Goal: Task Accomplishment & Management: Use online tool/utility

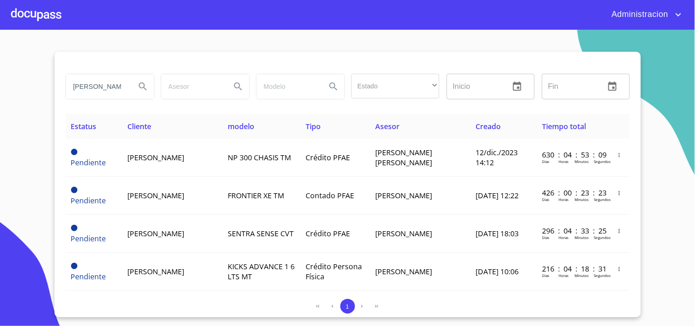
click at [139, 88] on icon "Search" at bounding box center [142, 86] width 11 height 11
click at [125, 83] on input "[PERSON_NAME]" at bounding box center [97, 86] width 62 height 25
type input "[PERSON_NAME]"
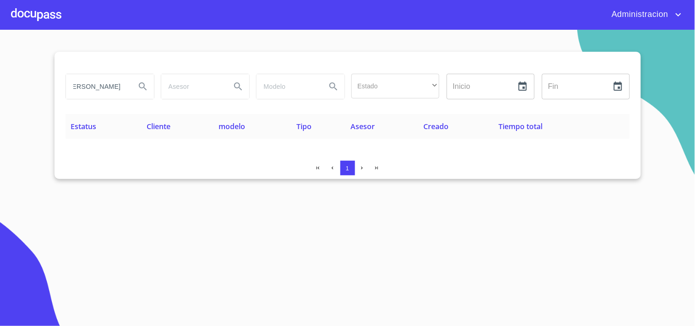
scroll to position [0, 0]
drag, startPoint x: 56, startPoint y: 87, endPoint x: 0, endPoint y: 74, distance: 57.6
click at [0, 74] on section "[PERSON_NAME] Estado ​ ​ Inicio ​ Fin ​ Estatus Cliente modelo Tipo Asesor Crea…" at bounding box center [347, 178] width 695 height 296
click at [655, 14] on span "Administracion" at bounding box center [639, 14] width 68 height 15
click at [672, 19] on li "Salir" at bounding box center [670, 19] width 30 height 16
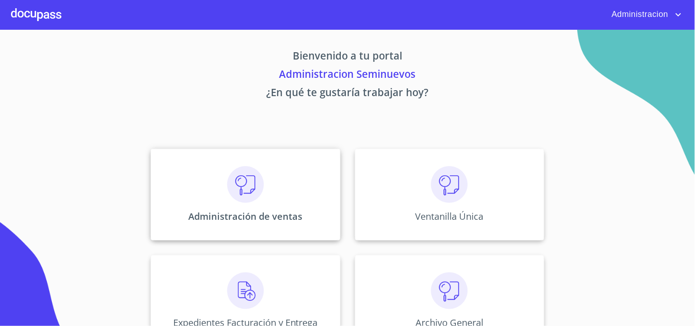
click at [259, 186] on img at bounding box center [245, 184] width 37 height 37
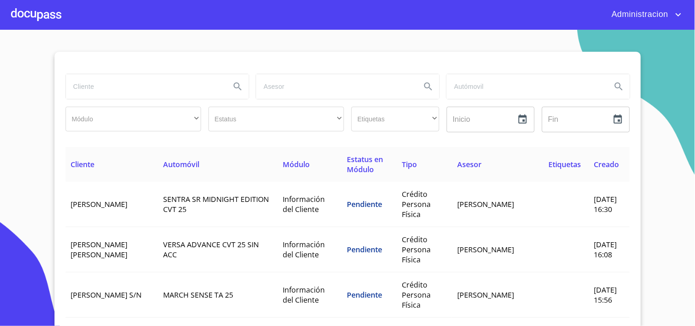
click at [160, 87] on input "search" at bounding box center [145, 86] width 158 height 25
paste input "[PERSON_NAME]"
type input "[PERSON_NAME]"
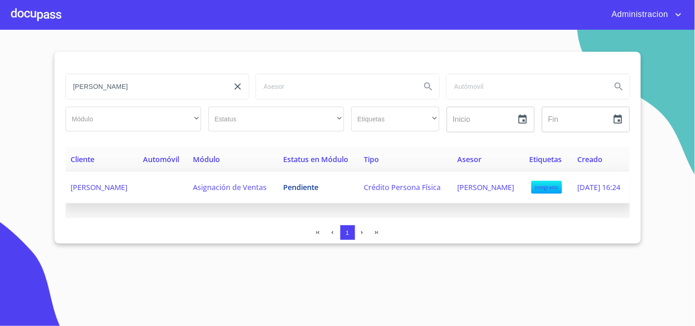
click at [278, 199] on td "Asignación de Ventas" at bounding box center [232, 188] width 90 height 32
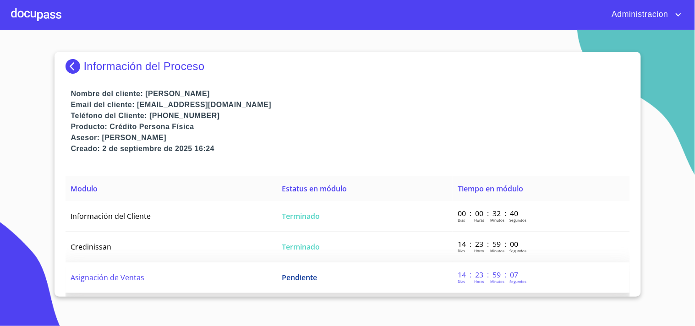
click at [214, 279] on td "Asignación de Ventas" at bounding box center [171, 277] width 211 height 31
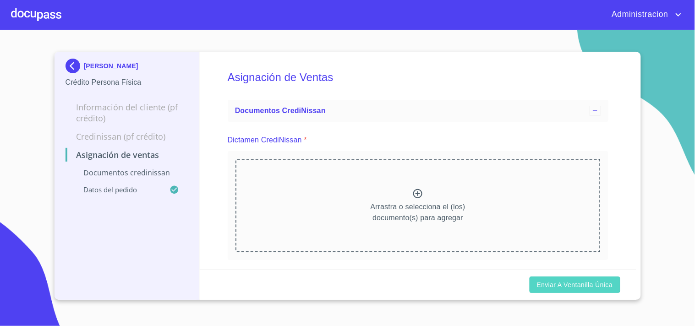
click at [552, 284] on span "Enviar a Ventanilla única" at bounding box center [575, 284] width 76 height 11
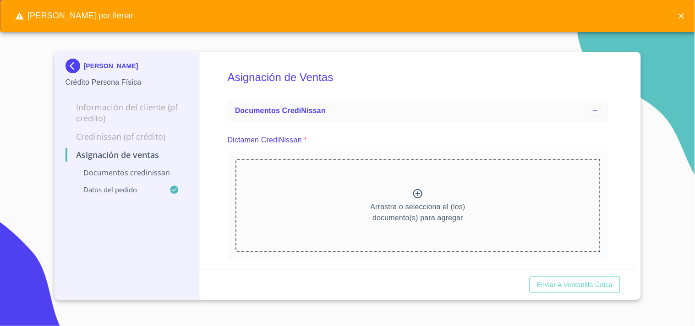
click at [557, 284] on span "Enviar a Ventanilla única" at bounding box center [575, 284] width 76 height 11
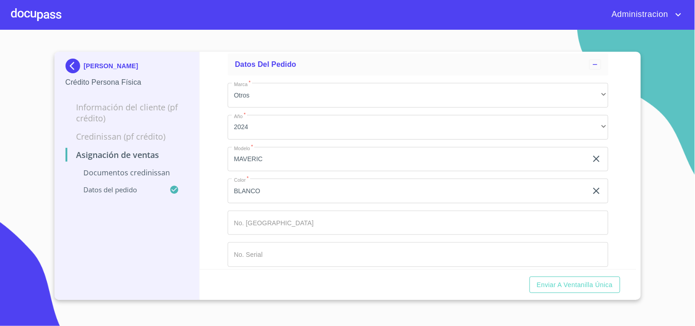
scroll to position [230, 0]
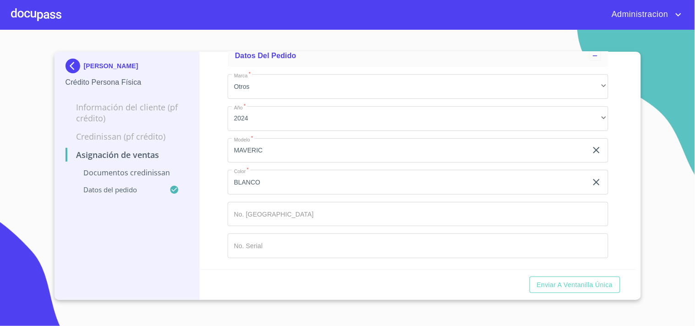
click at [308, 214] on input "Marca   *" at bounding box center [418, 214] width 381 height 25
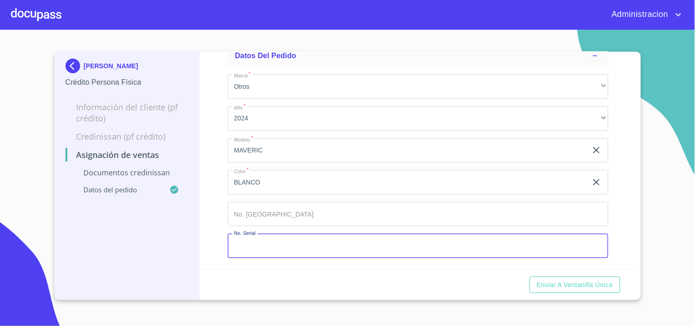
drag, startPoint x: 305, startPoint y: 252, endPoint x: 305, endPoint y: 244, distance: 8.2
click at [305, 247] on input "Marca   *" at bounding box center [418, 246] width 381 height 25
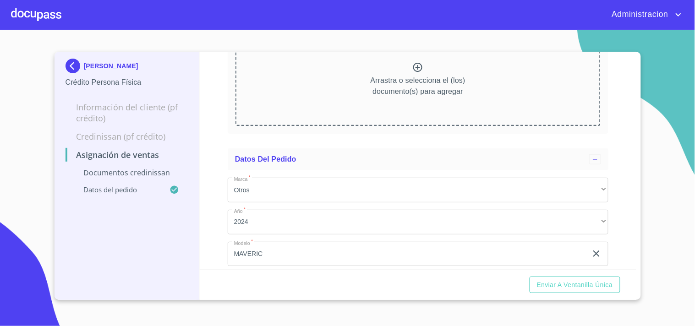
scroll to position [203, 0]
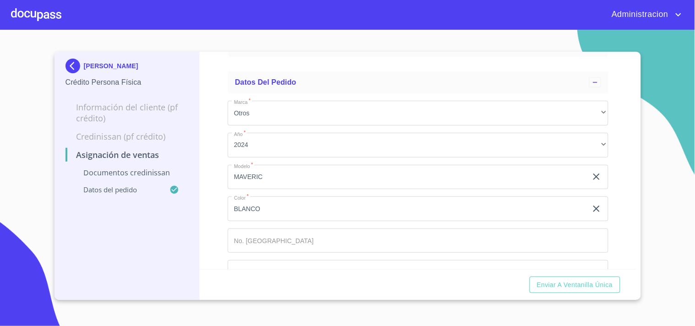
drag, startPoint x: 575, startPoint y: 294, endPoint x: 584, endPoint y: 292, distance: 8.4
click at [576, 294] on div "Enviar a Ventanilla única" at bounding box center [418, 284] width 437 height 31
click at [585, 289] on span "Enviar a Ventanilla única" at bounding box center [575, 284] width 76 height 11
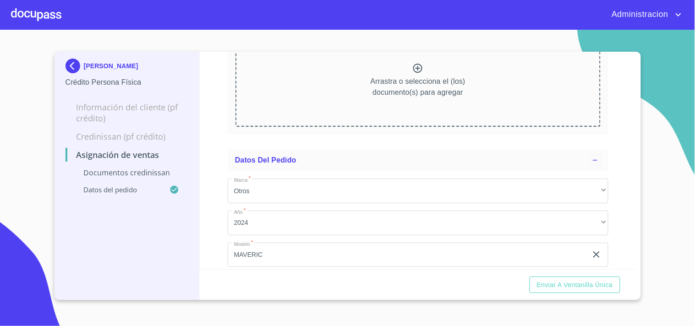
scroll to position [0, 0]
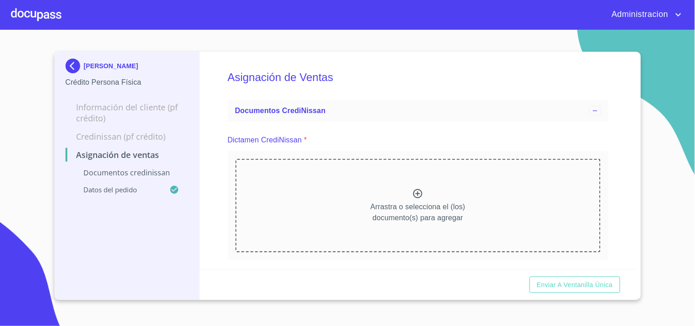
click at [88, 62] on p "EDUARDO GARCIA JASSO DEL RIO" at bounding box center [111, 65] width 55 height 7
